Goal: Task Accomplishment & Management: Manage account settings

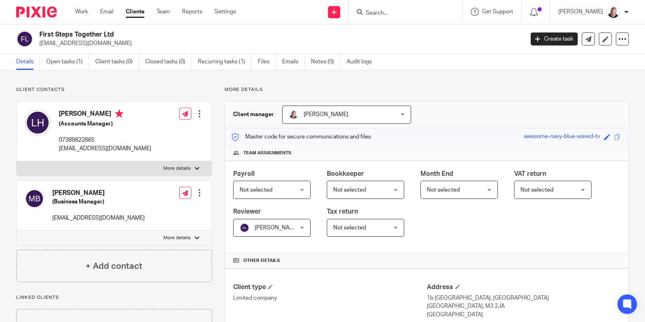
click at [404, 11] on input "Search" at bounding box center [401, 13] width 73 height 7
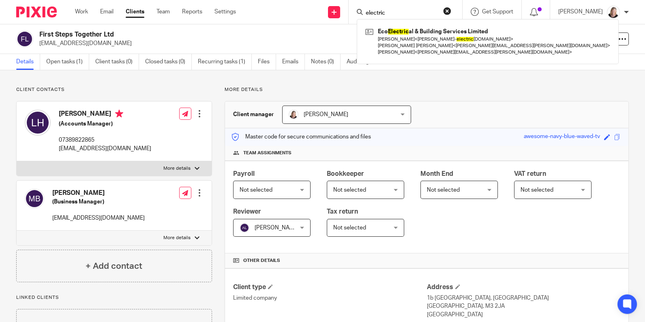
type input "electric"
click at [477, 94] on div "More details Client manager Karen Garrattley Karen Garrattley Aisha Ghaffur Amy…" at bounding box center [420, 304] width 417 height 436
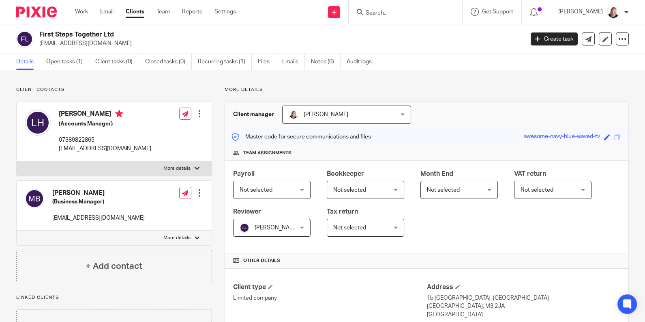
click at [406, 13] on input "Search" at bounding box center [401, 13] width 73 height 7
click at [377, 13] on input "Search" at bounding box center [401, 13] width 73 height 7
type input "age uk"
click at [415, 30] on link at bounding box center [413, 32] width 101 height 12
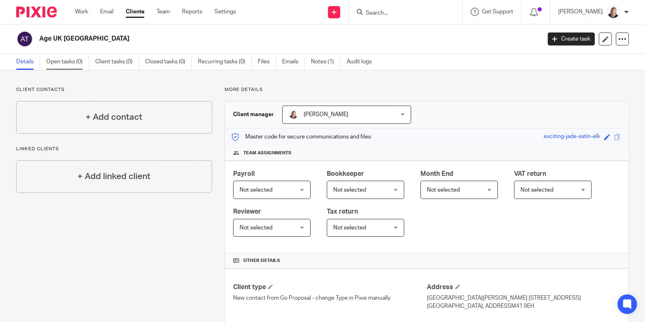
click at [71, 62] on link "Open tasks (0)" at bounding box center [67, 62] width 43 height 16
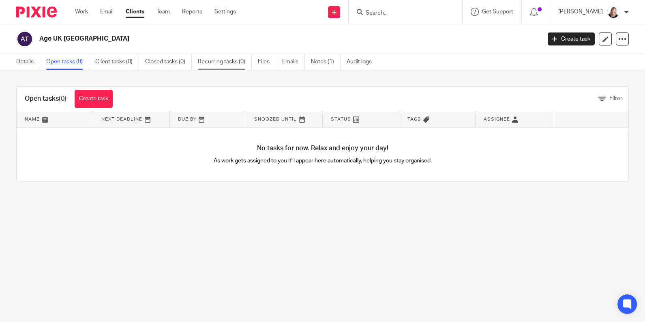
click at [214, 60] on link "Recurring tasks (0)" at bounding box center [225, 62] width 54 height 16
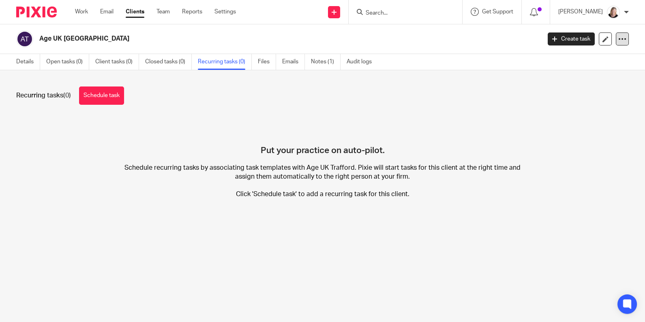
click at [619, 39] on div at bounding box center [622, 38] width 13 height 13
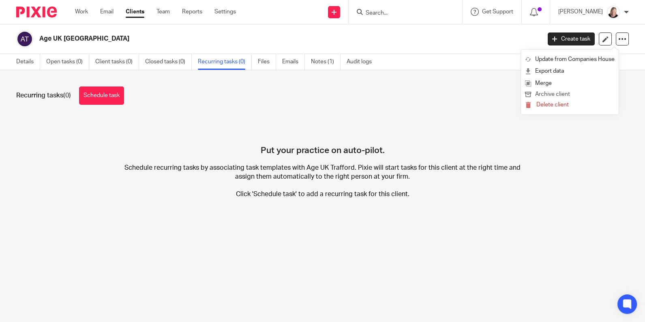
click at [555, 96] on button "Archive client" at bounding box center [570, 94] width 90 height 11
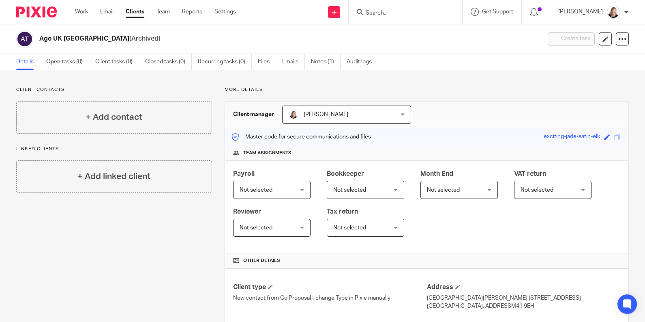
click at [384, 13] on input "Search" at bounding box center [401, 13] width 73 height 7
click at [618, 41] on icon at bounding box center [622, 39] width 8 height 8
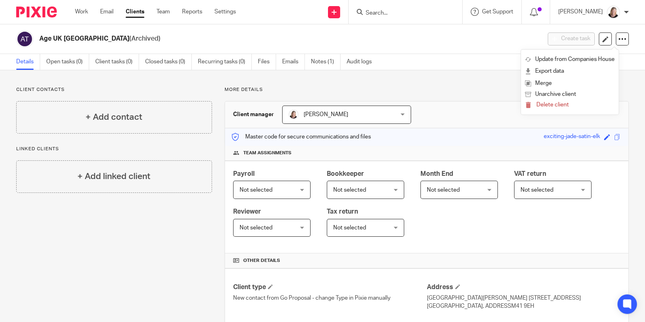
click at [449, 39] on div "Age UK [GEOGRAPHIC_DATA] (Archived)" at bounding box center [287, 38] width 496 height 9
